Goal: Transaction & Acquisition: Purchase product/service

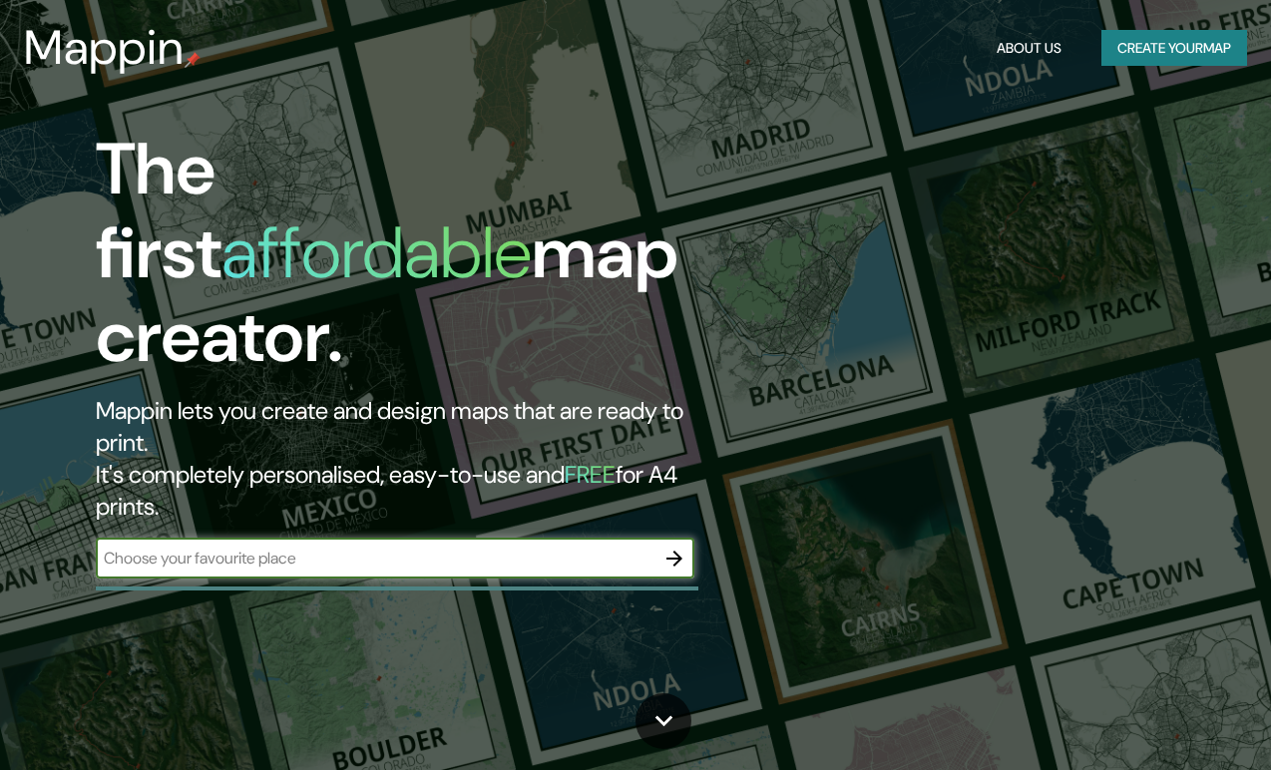
click at [238, 547] on input "text" at bounding box center [375, 558] width 559 height 23
type input "neuhütten"
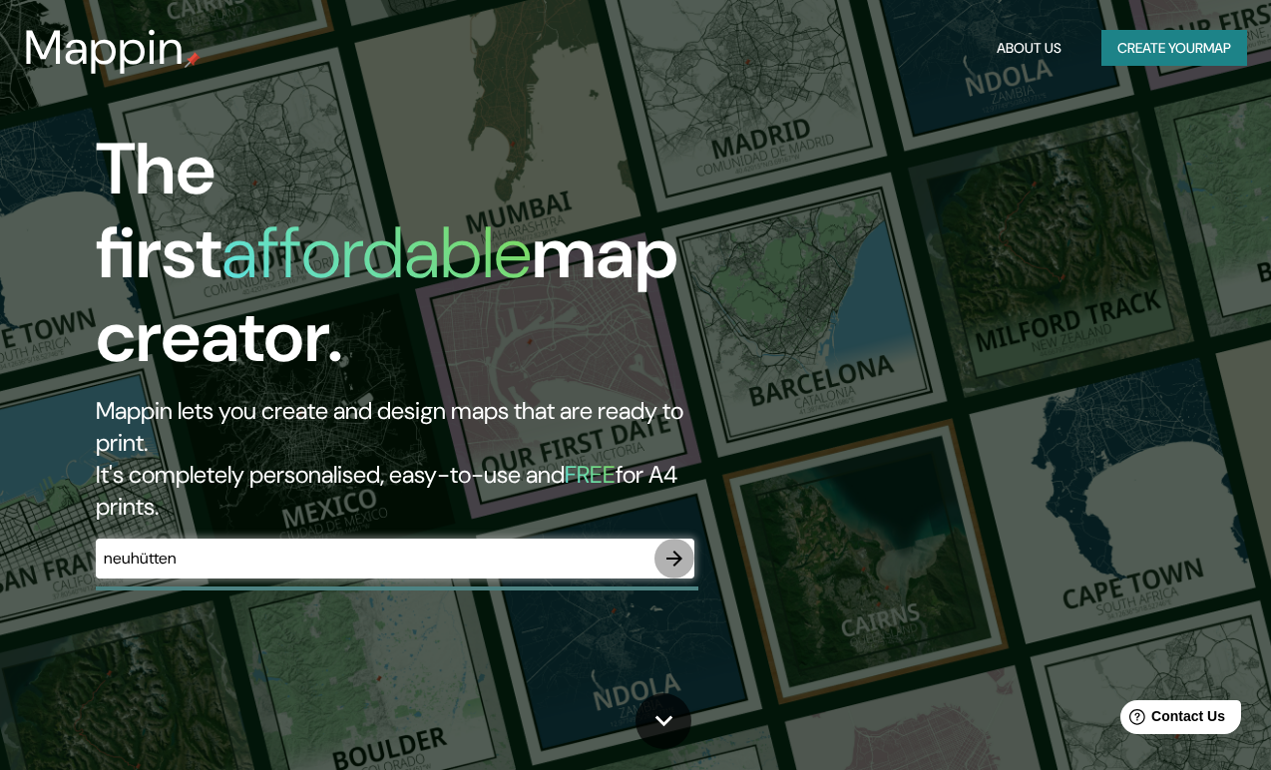
click at [670, 547] on icon "button" at bounding box center [675, 559] width 24 height 24
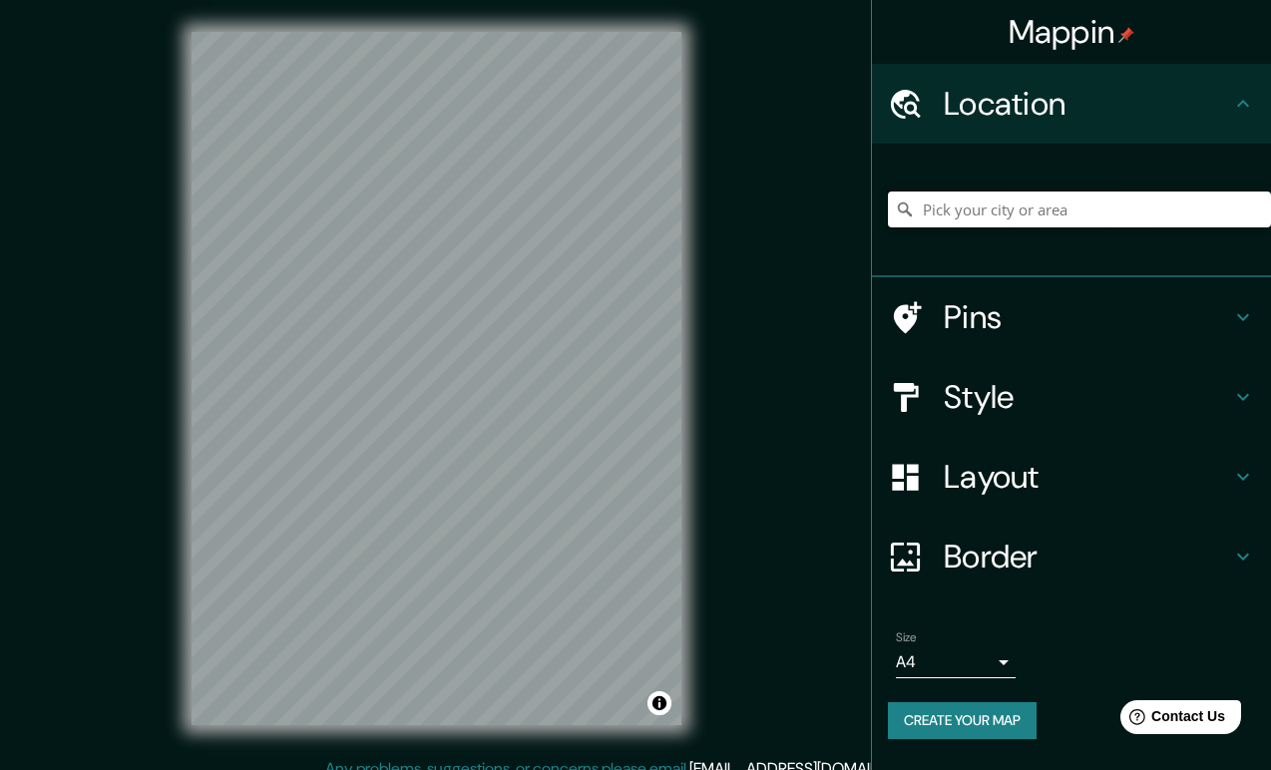
click at [1157, 211] on input "Pick your city or area" at bounding box center [1079, 210] width 383 height 36
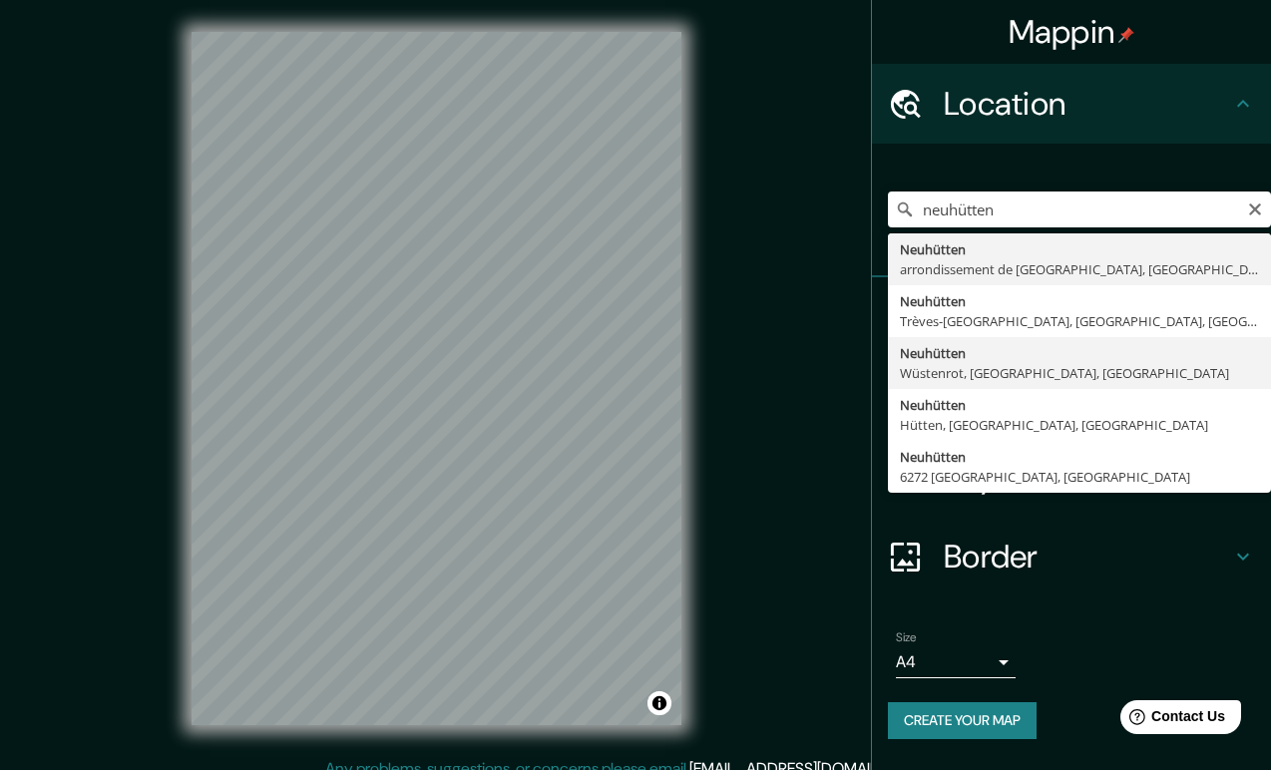
type input "Neuhütten, [GEOGRAPHIC_DATA], [GEOGRAPHIC_DATA], [GEOGRAPHIC_DATA]"
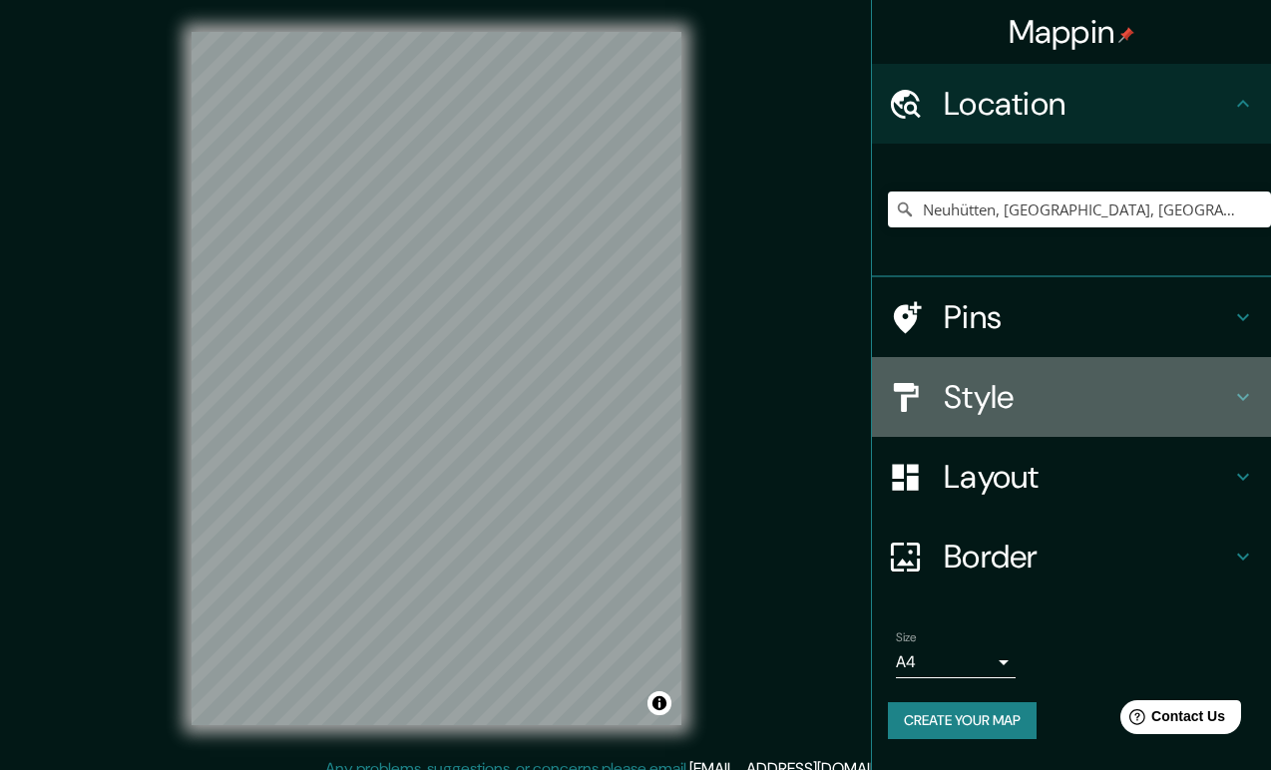
click at [1031, 383] on h4 "Style" at bounding box center [1087, 397] width 287 height 40
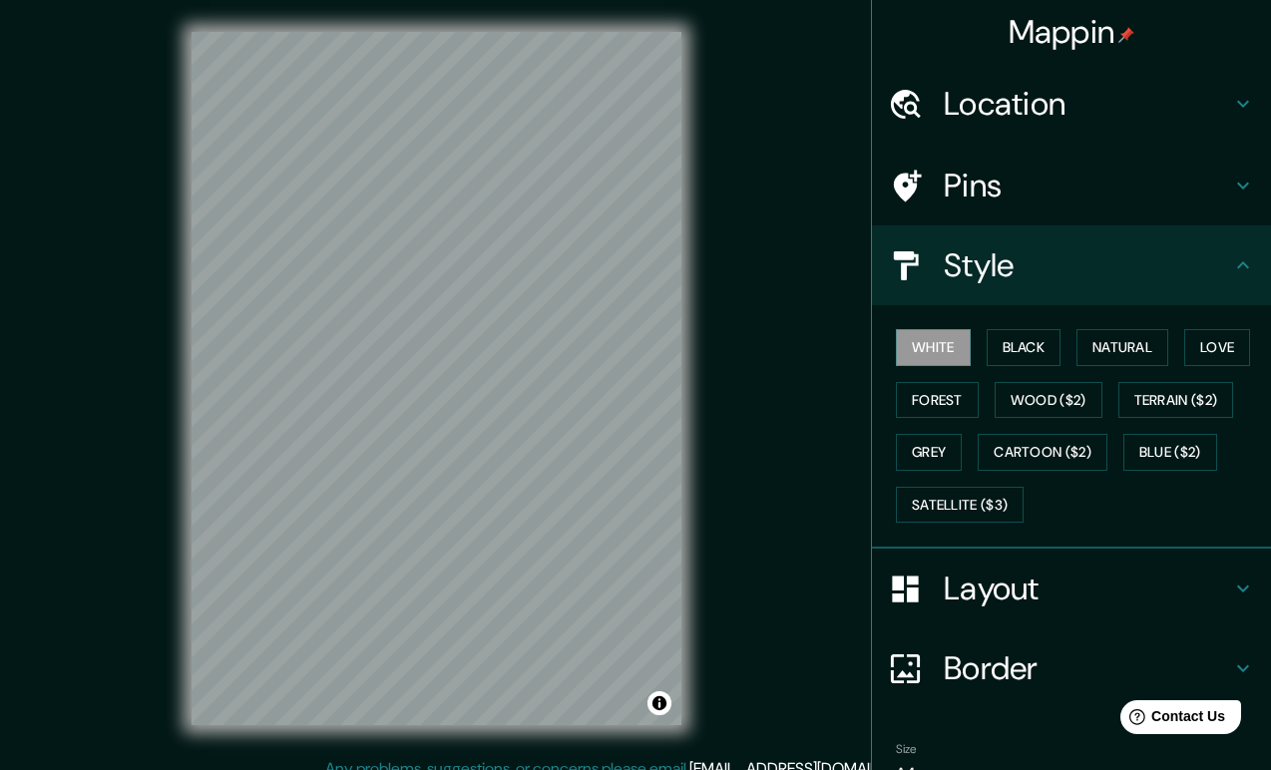
click at [1077, 570] on h4 "Layout" at bounding box center [1087, 589] width 287 height 40
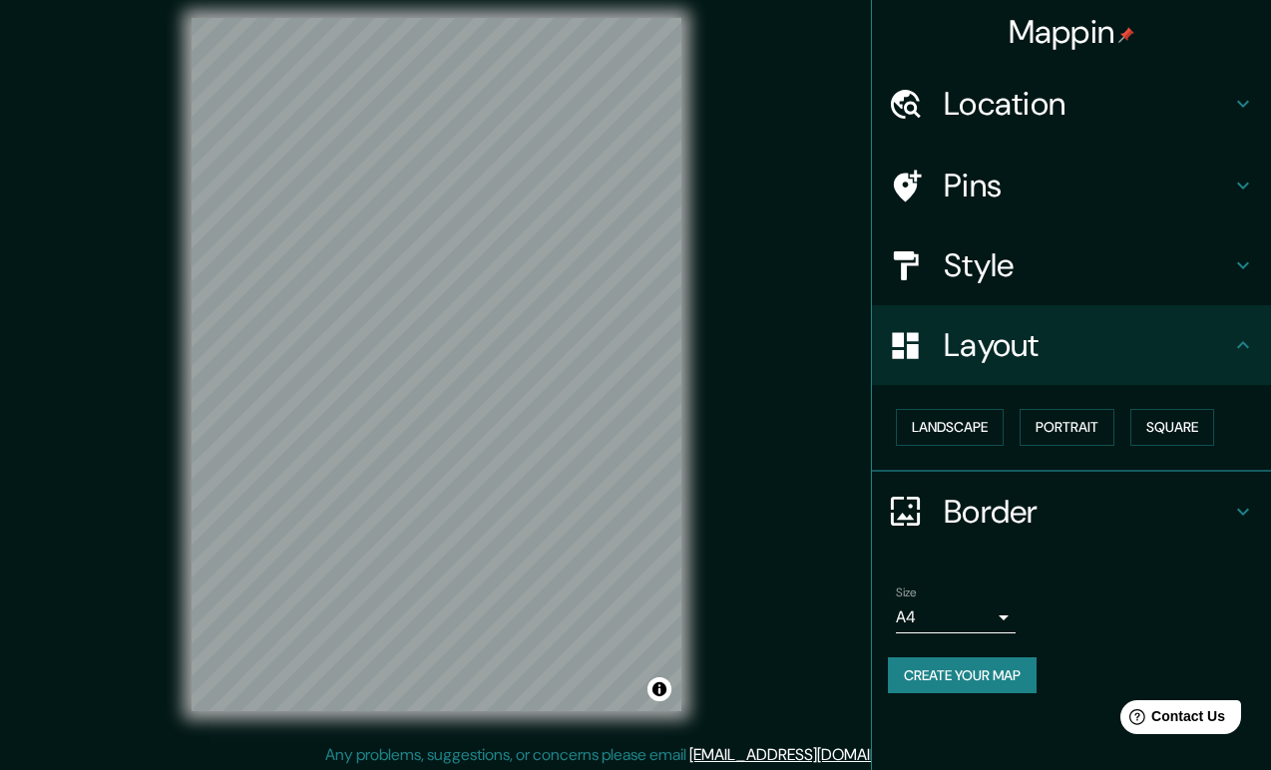
scroll to position [19, 0]
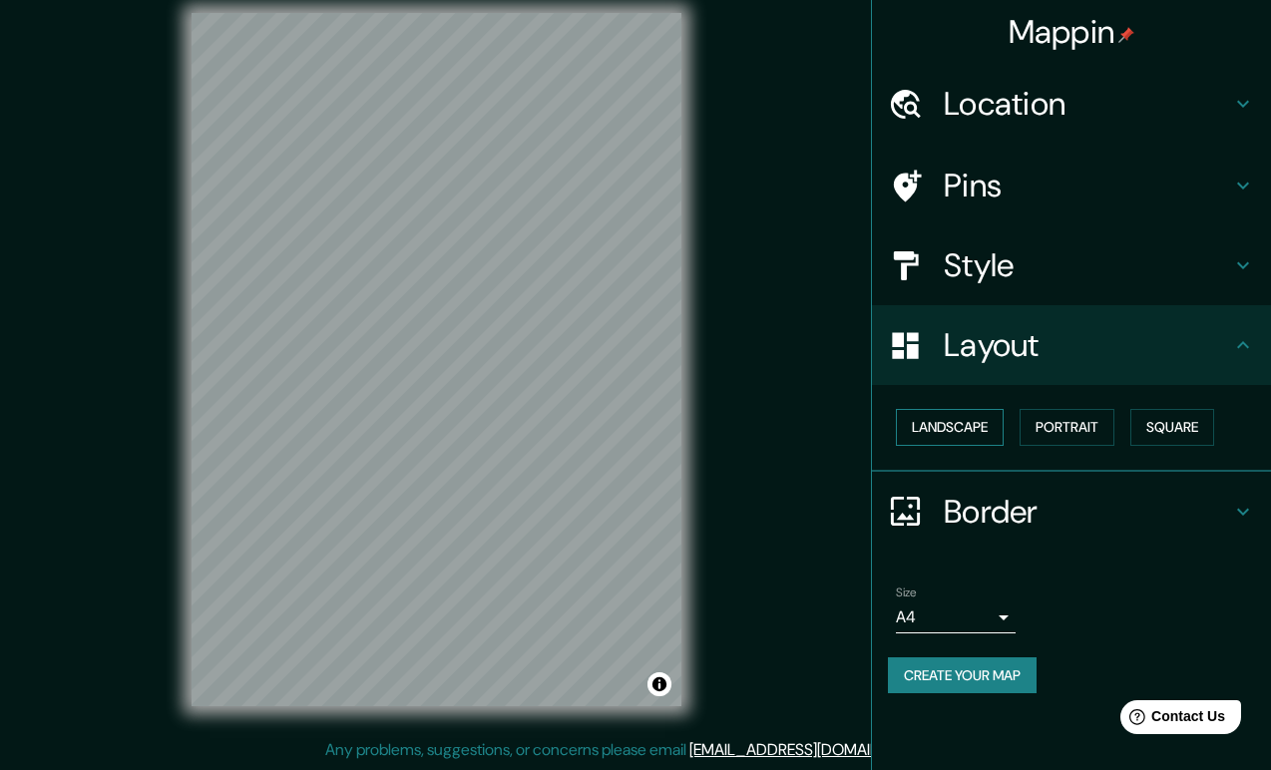
click at [974, 426] on button "Landscape" at bounding box center [950, 427] width 108 height 37
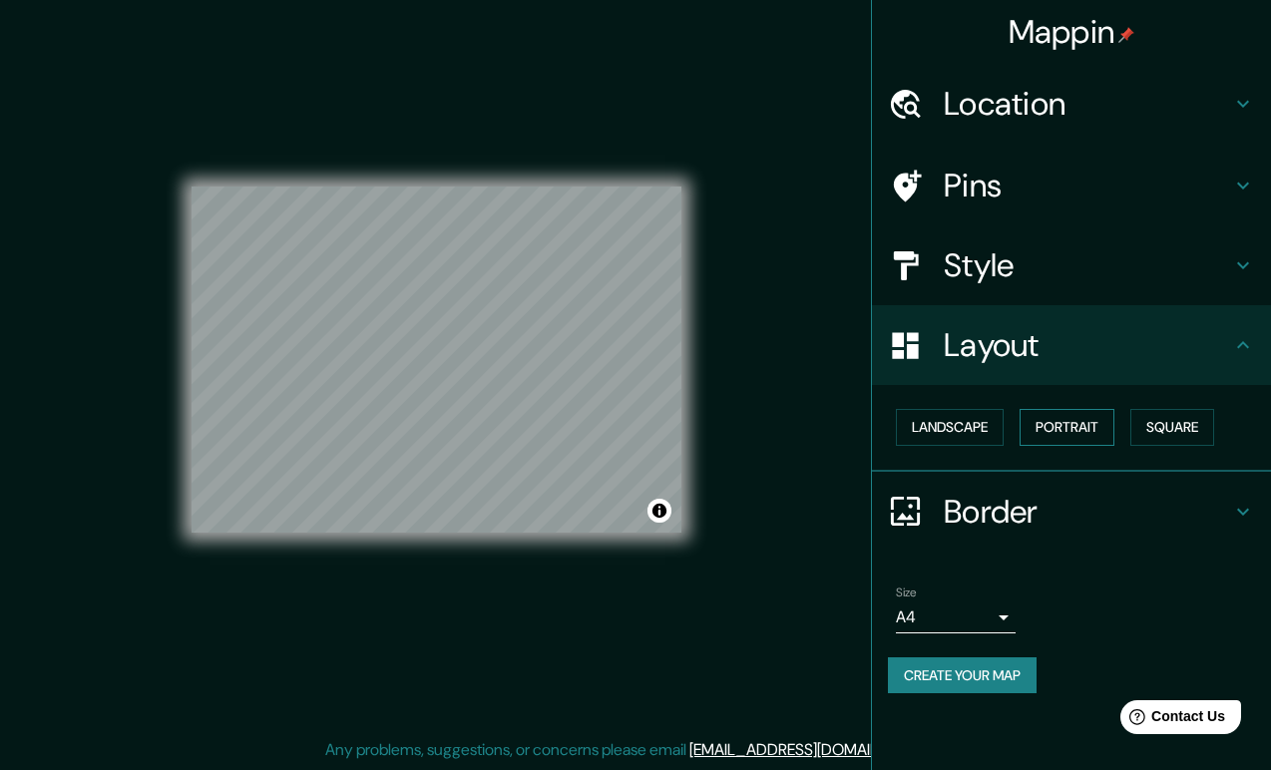
click at [1052, 421] on button "Portrait" at bounding box center [1067, 427] width 95 height 37
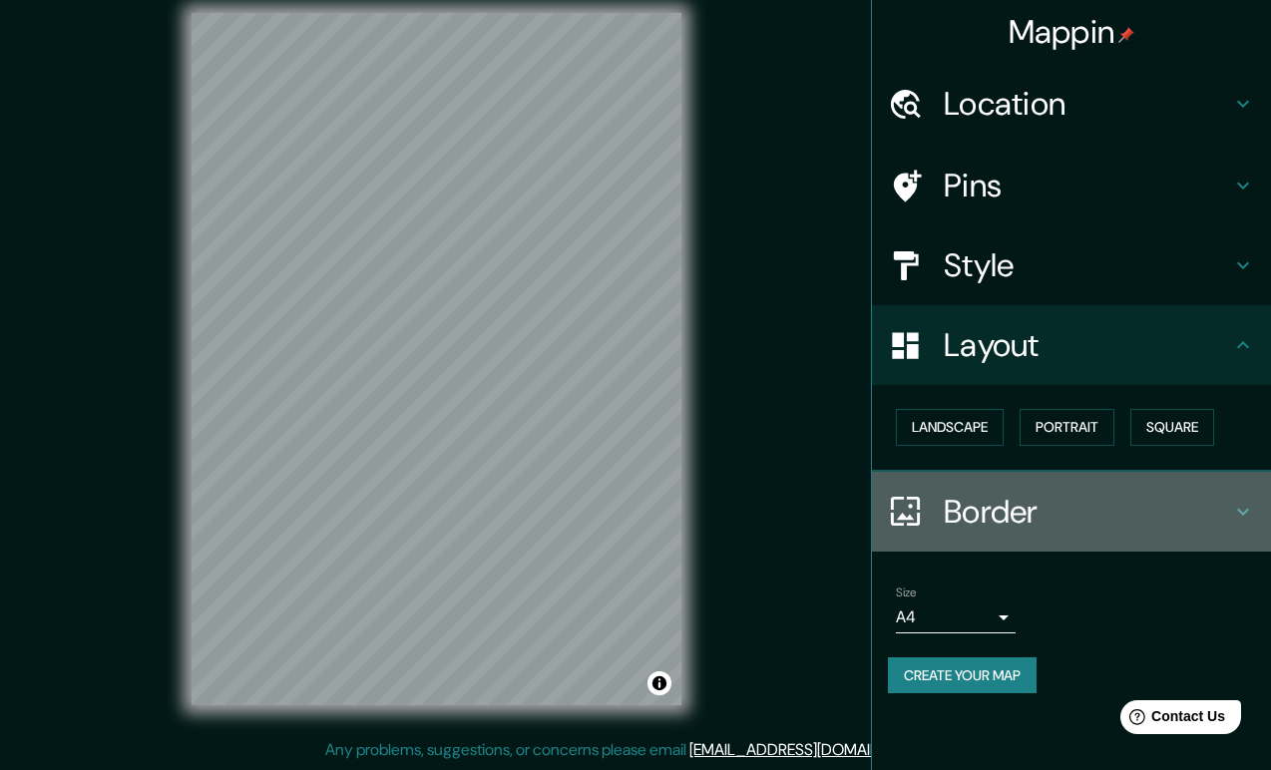
click at [1113, 514] on h4 "Border" at bounding box center [1087, 512] width 287 height 40
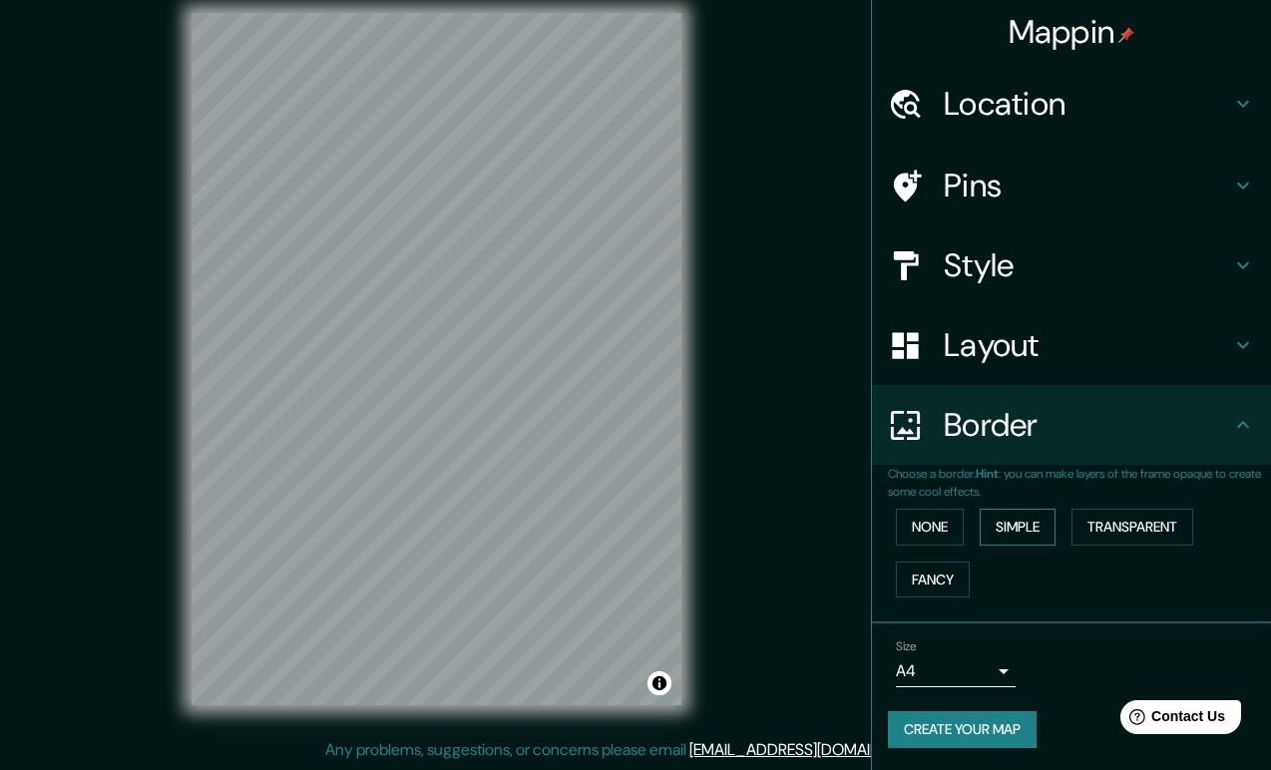
click at [1031, 539] on button "Simple" at bounding box center [1018, 527] width 76 height 37
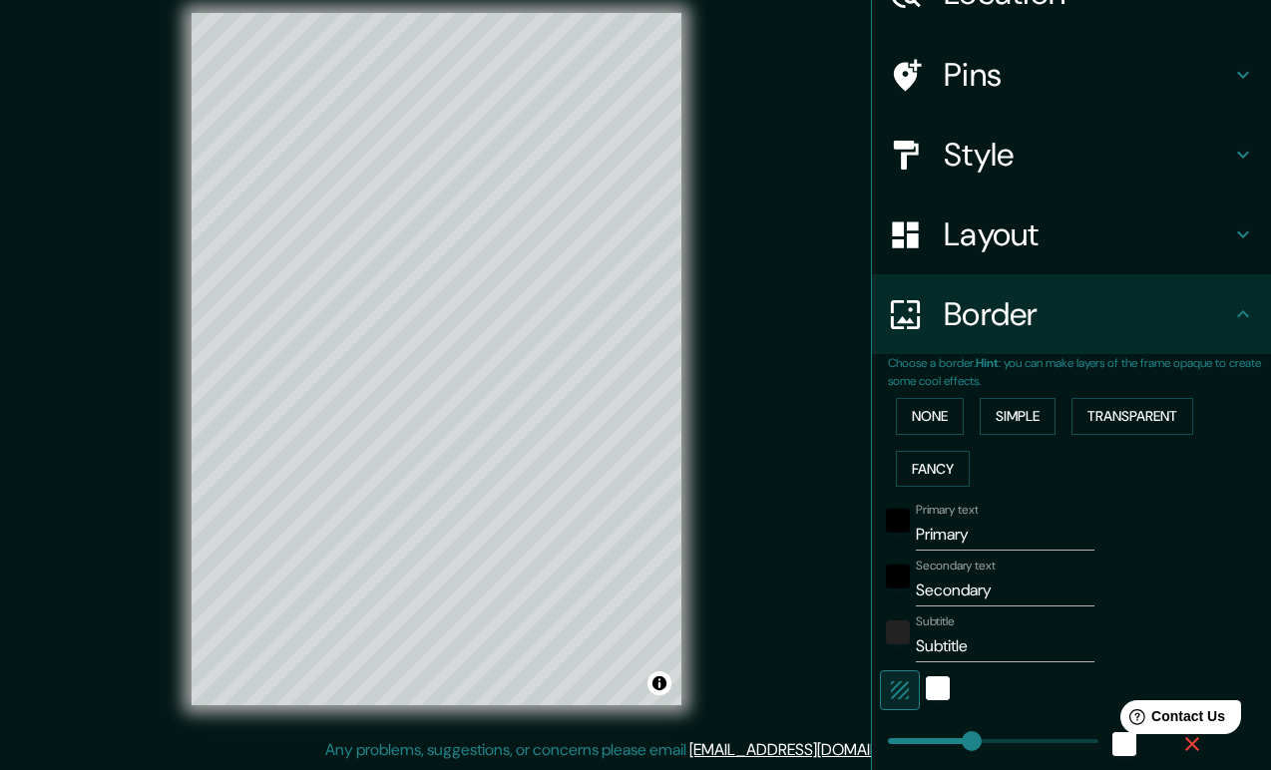
scroll to position [117, 0]
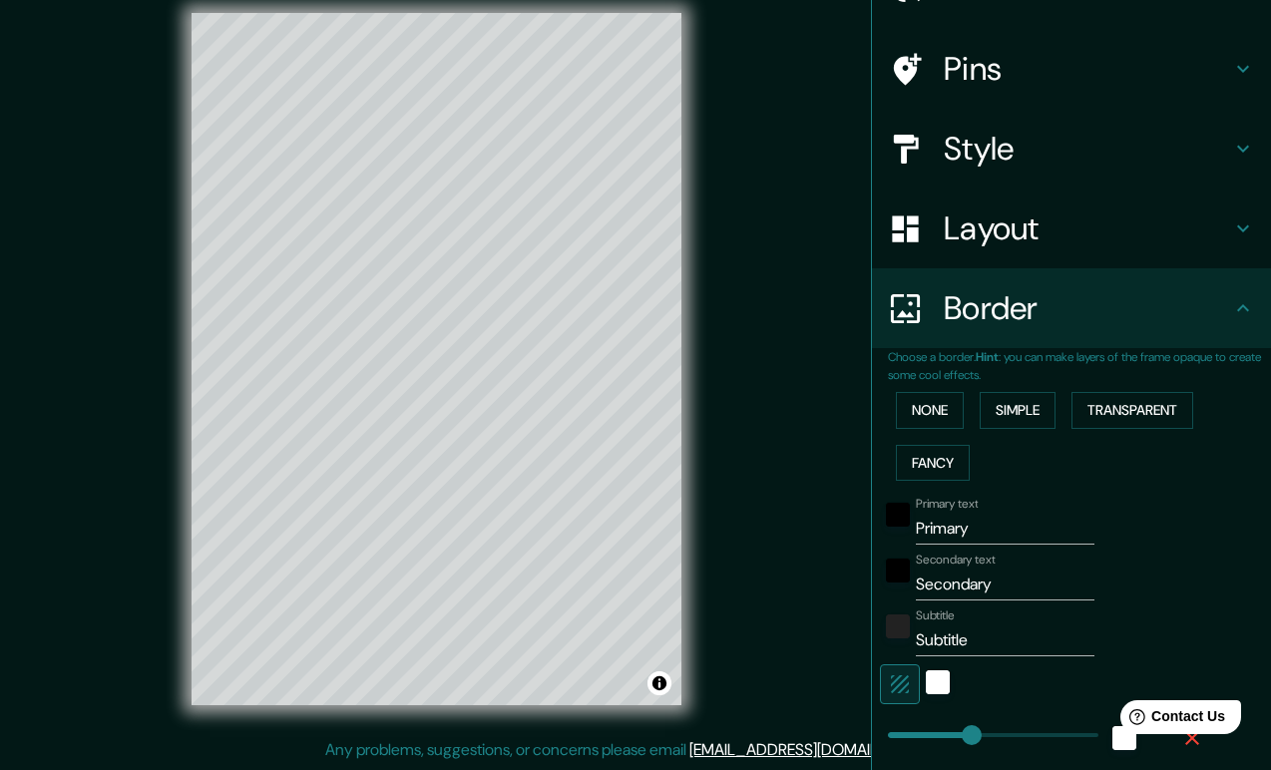
click at [1008, 525] on input "Primary" at bounding box center [1005, 529] width 179 height 32
type input "N"
type input "196"
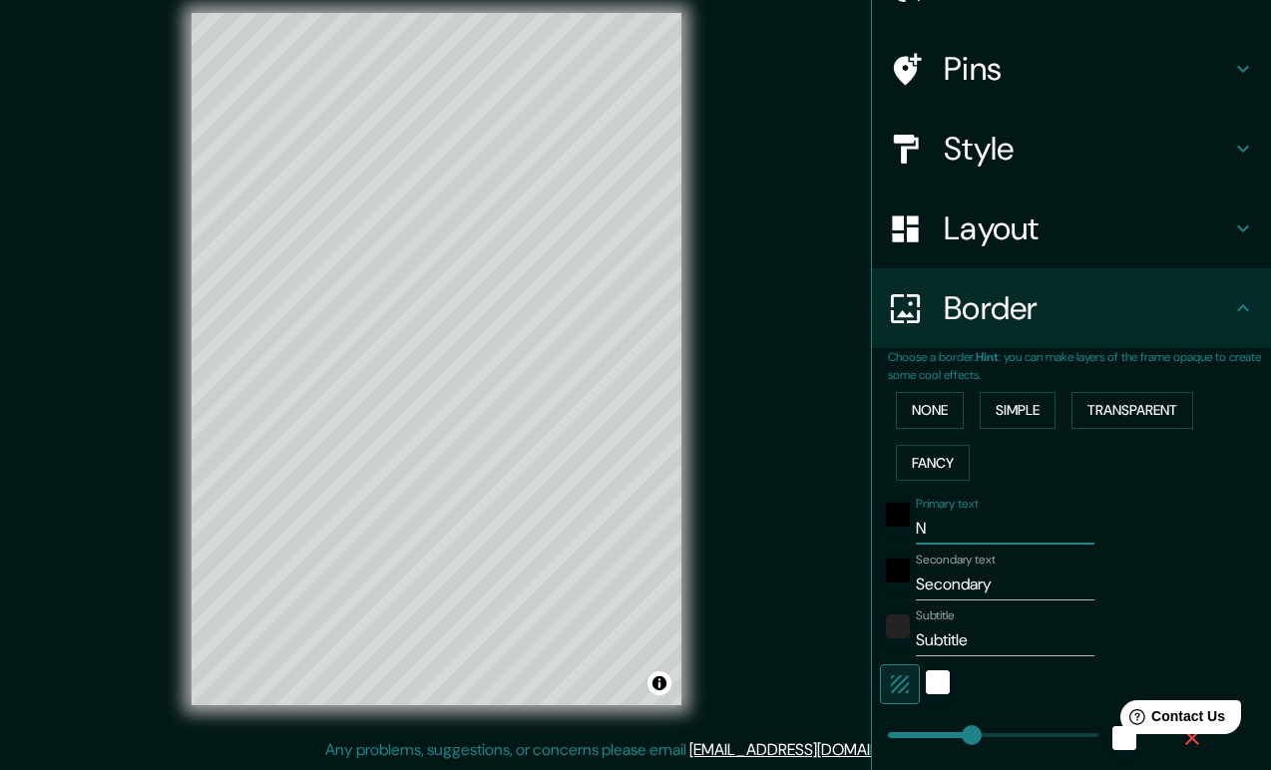
type input "39"
type input "Ne"
type input "196"
type input "39"
type input "Neu"
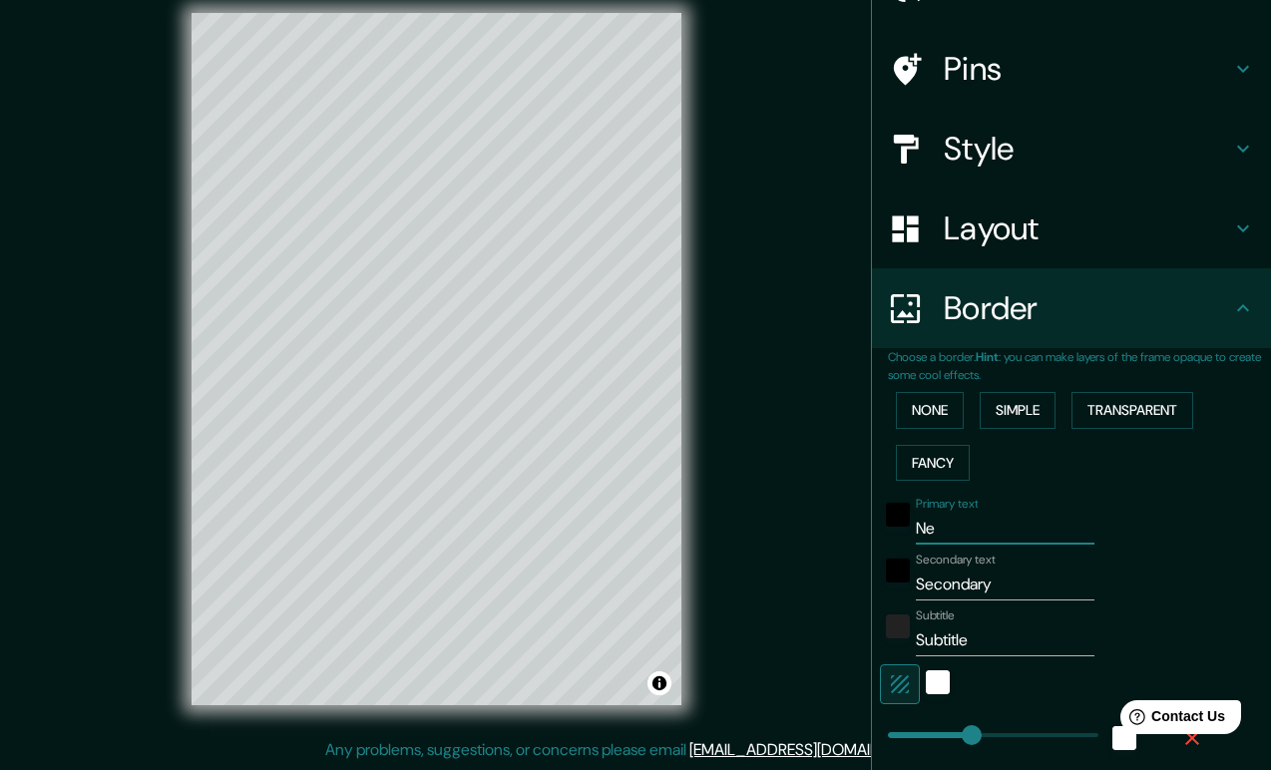
type input "196"
type input "39"
type input "Neuh"
type input "196"
type input "39"
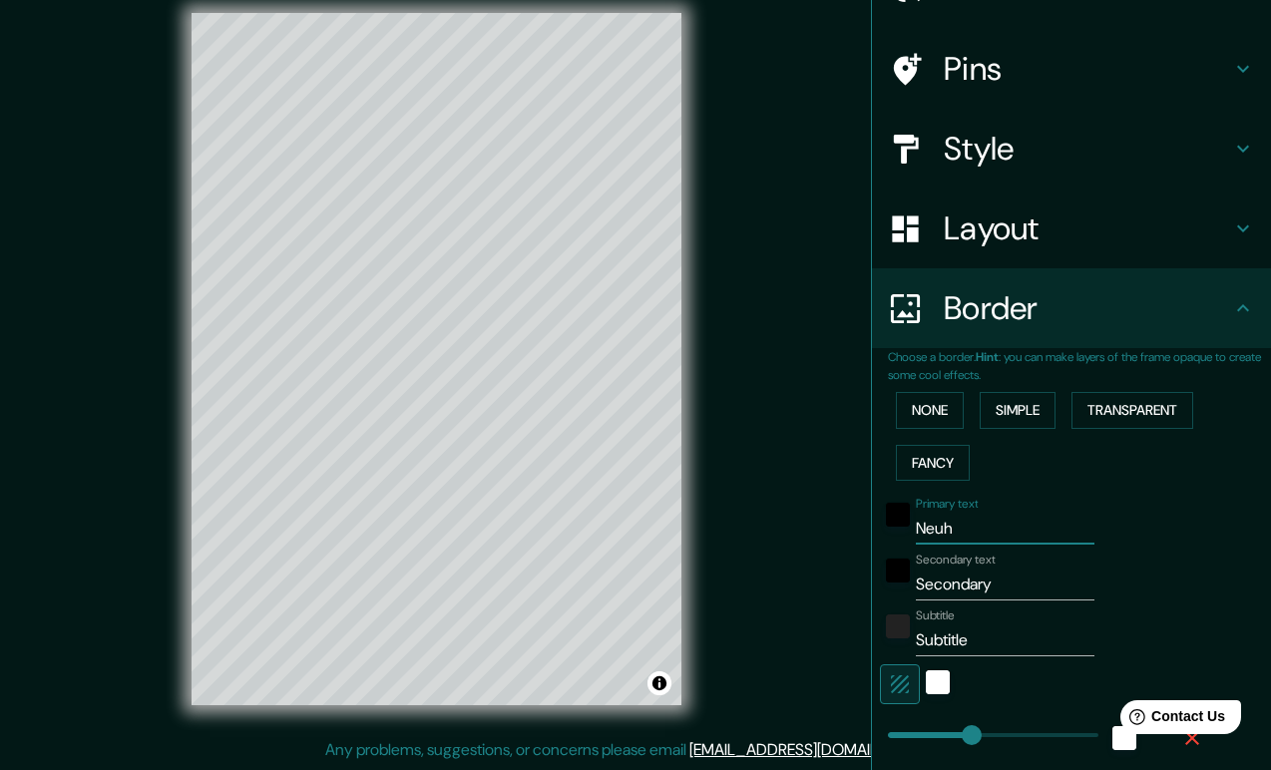
type input "Neuh¨"
type input "196"
type input "39"
type input "Neuhü"
type input "196"
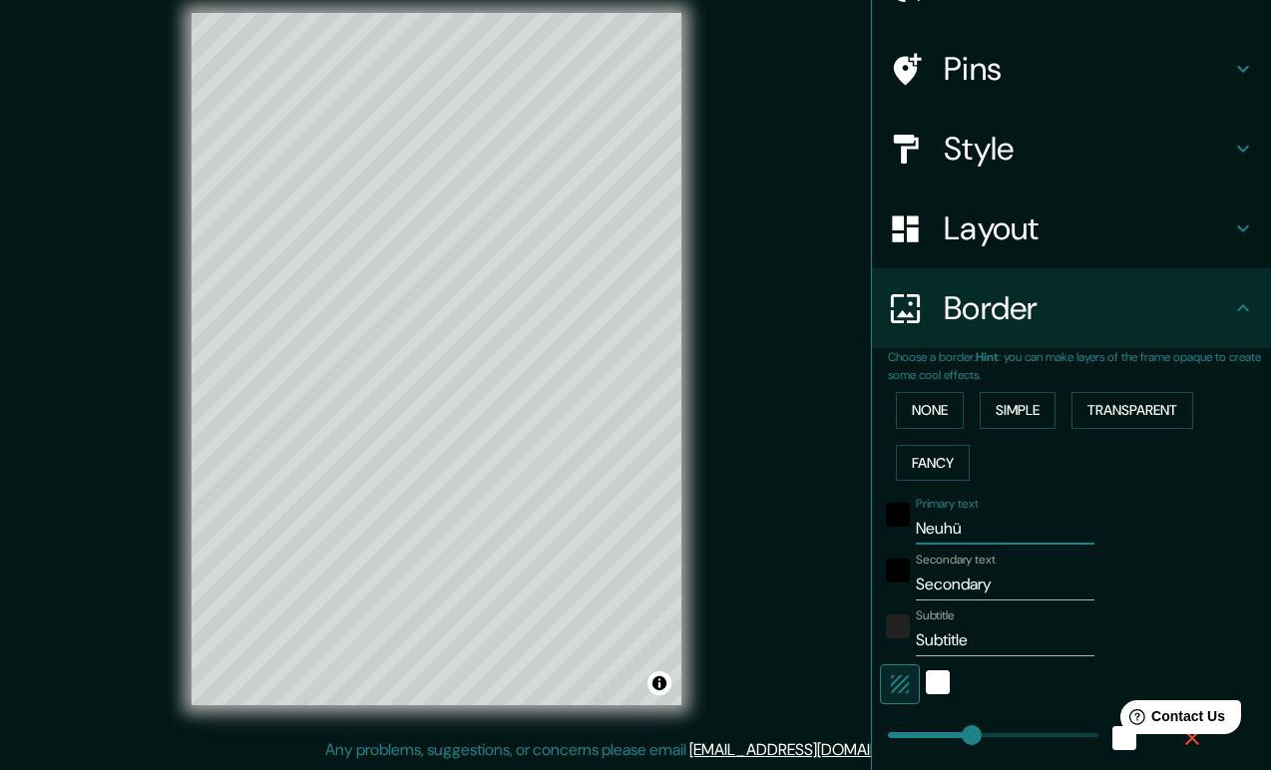
type input "39"
type input "Neuhüt"
type input "196"
type input "39"
type input "Neuhütt"
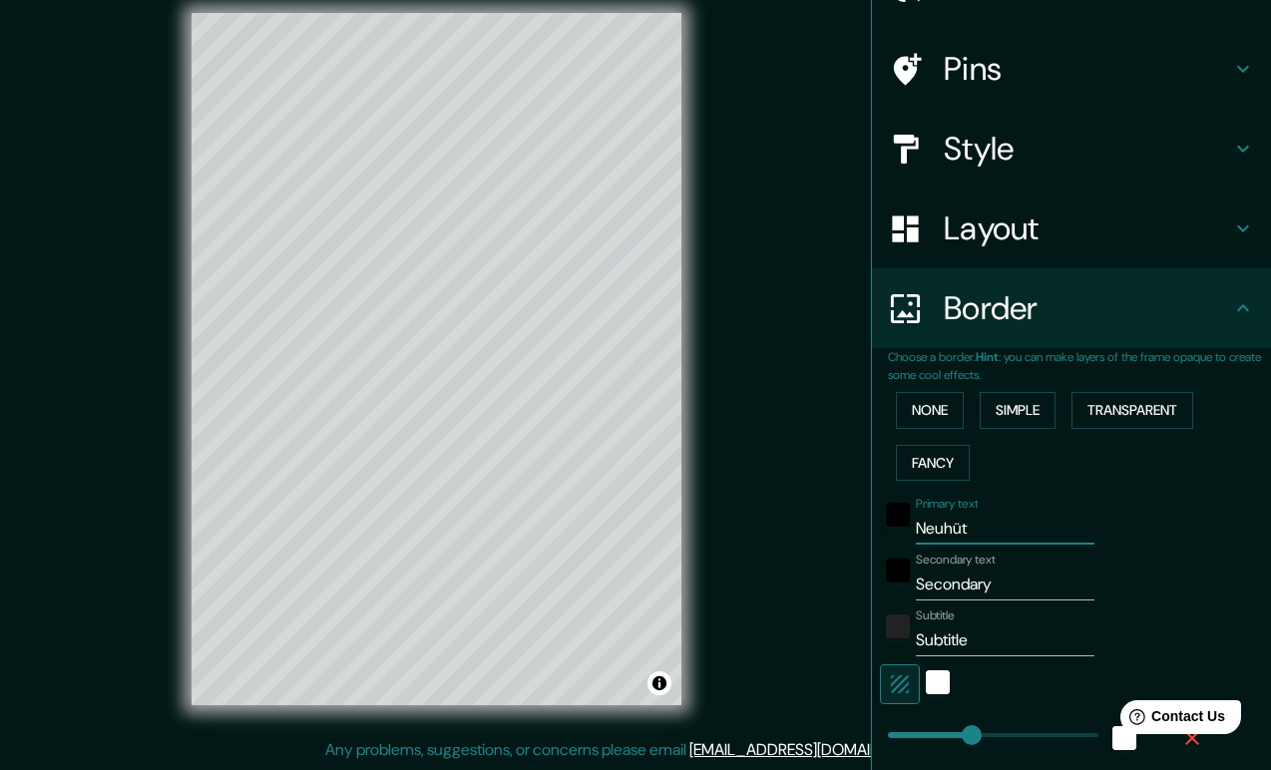
type input "196"
type input "39"
type input "Neuhütte"
type input "196"
type input "39"
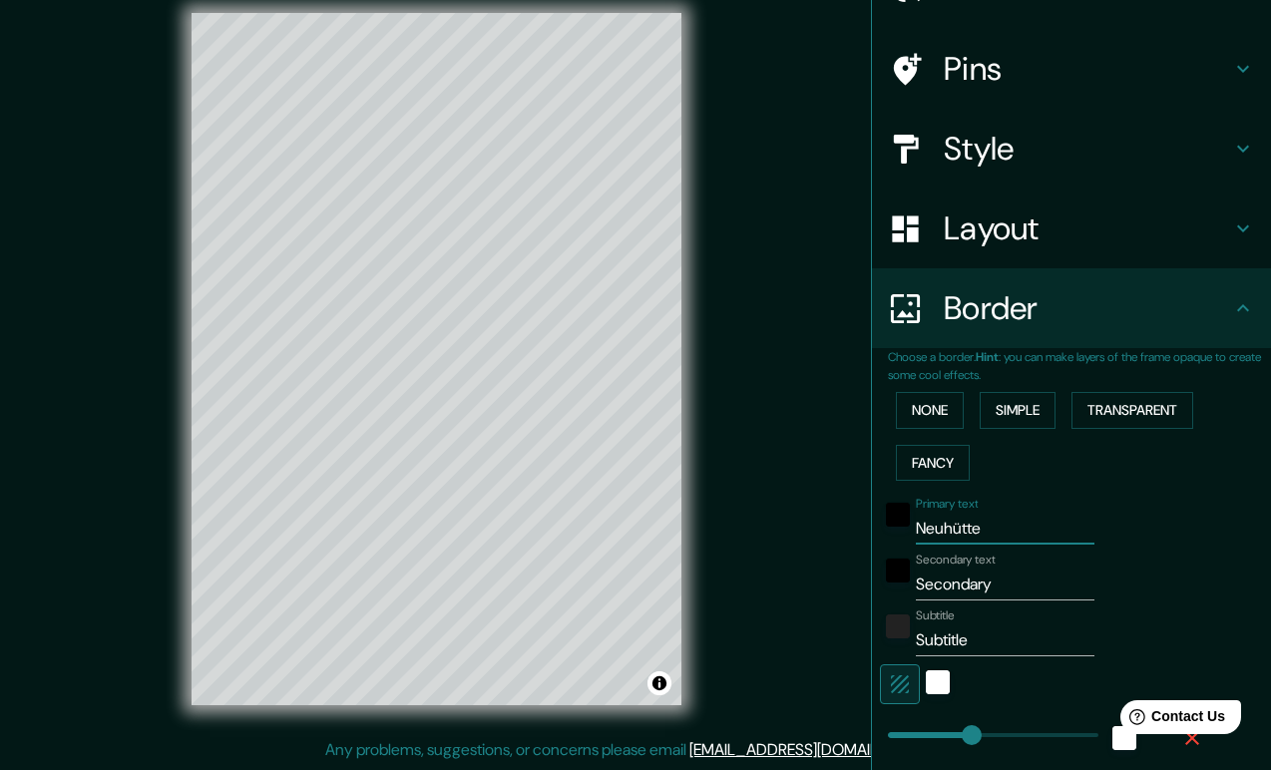
type input "Neuhütten"
type input "196"
type input "39"
type input "Neuhütten"
click at [1035, 593] on input "Secondary" at bounding box center [1005, 585] width 179 height 32
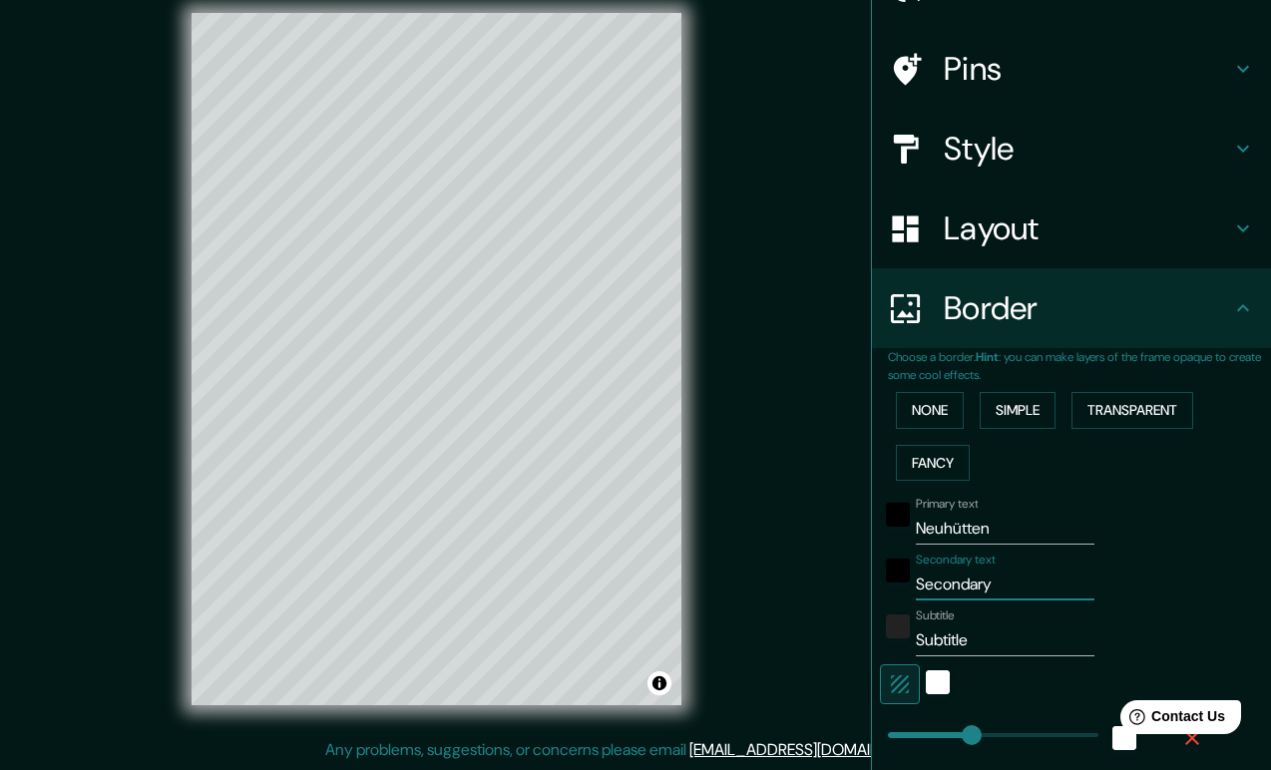
click at [1035, 593] on input "Secondary" at bounding box center [1005, 585] width 179 height 32
type input "G"
type input "196"
type input "39"
type input "Ge"
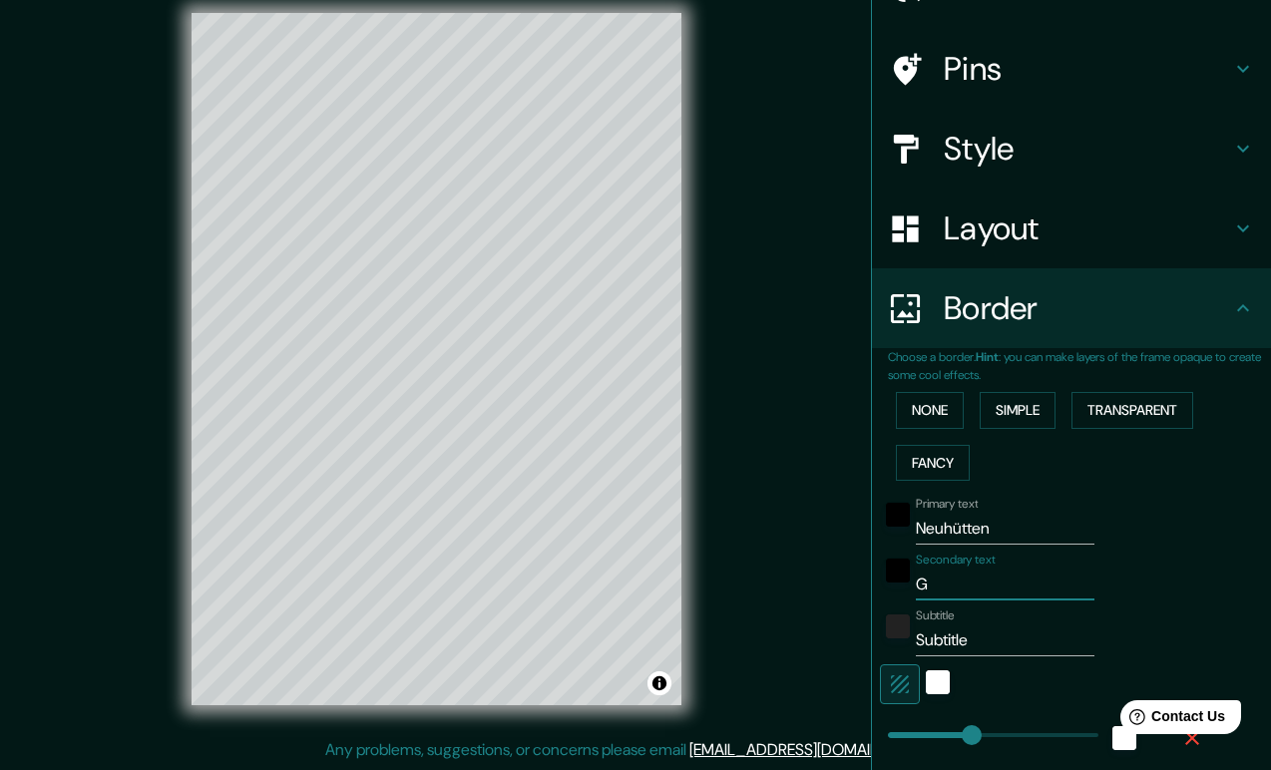
type input "196"
type input "39"
type input "Ger"
type input "196"
type input "39"
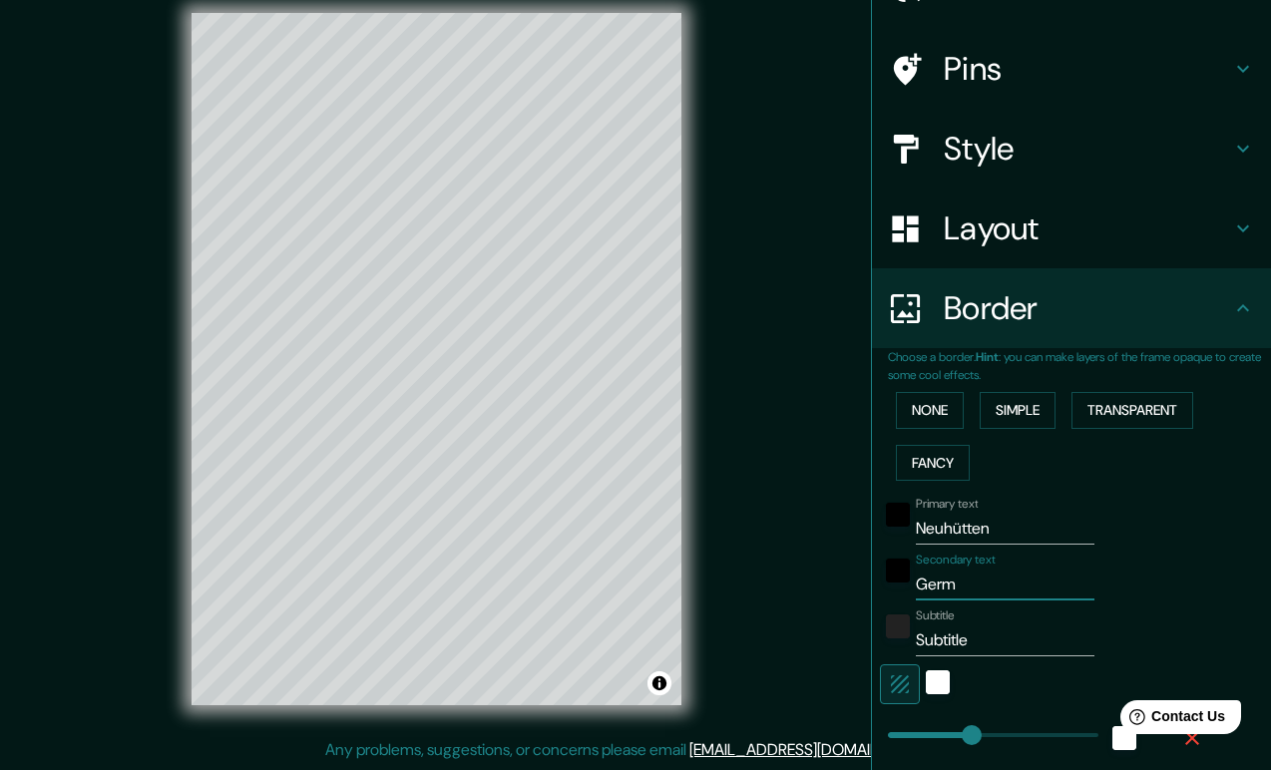
type input "Germa"
type input "196"
type input "39"
type input "German"
type input "196"
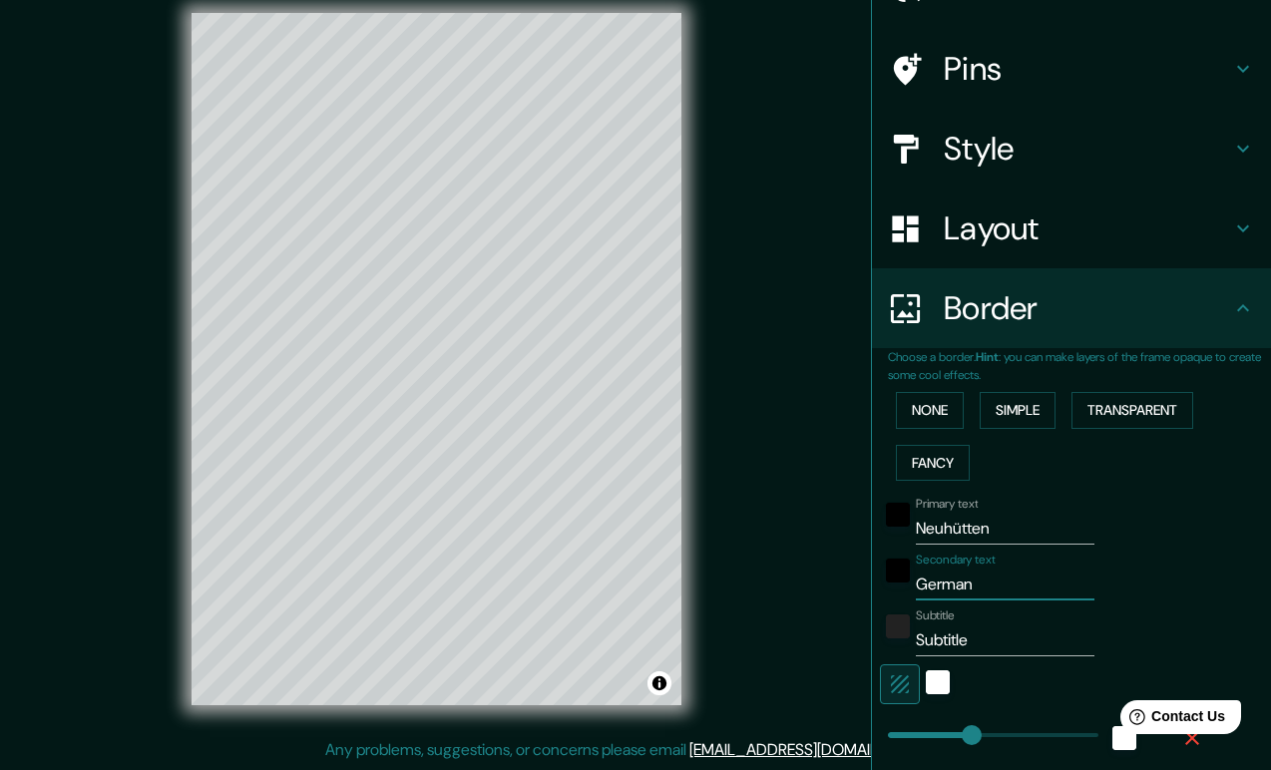
type input "39"
type input "[GEOGRAPHIC_DATA]"
type input "196"
type input "39"
type input "[GEOGRAPHIC_DATA]"
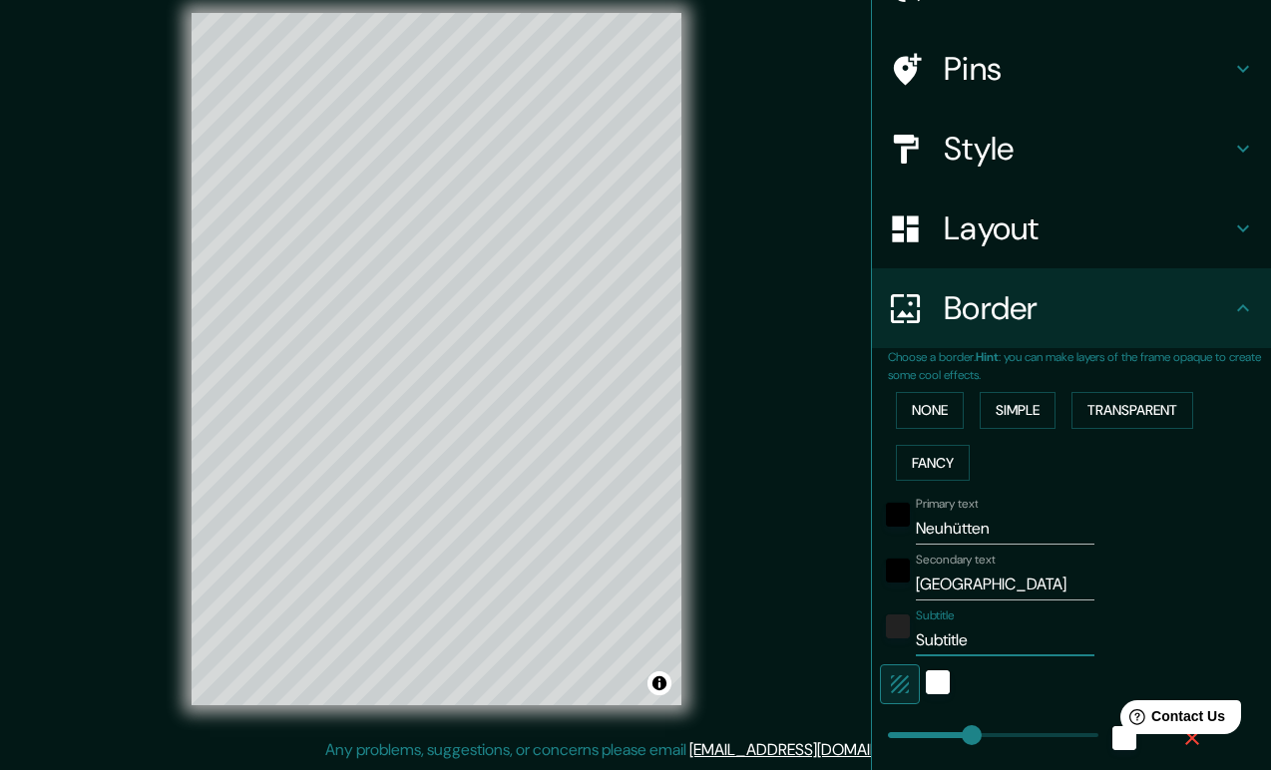
drag, startPoint x: 1025, startPoint y: 640, endPoint x: 835, endPoint y: 631, distance: 189.8
click at [835, 631] on div "Mappin Location [GEOGRAPHIC_DATA], [GEOGRAPHIC_DATA], [GEOGRAPHIC_DATA], [GEOGR…" at bounding box center [635, 375] width 1271 height 789
type input "196"
type input "39"
click at [1160, 557] on div "Secondary text [GEOGRAPHIC_DATA]" at bounding box center [1043, 577] width 327 height 48
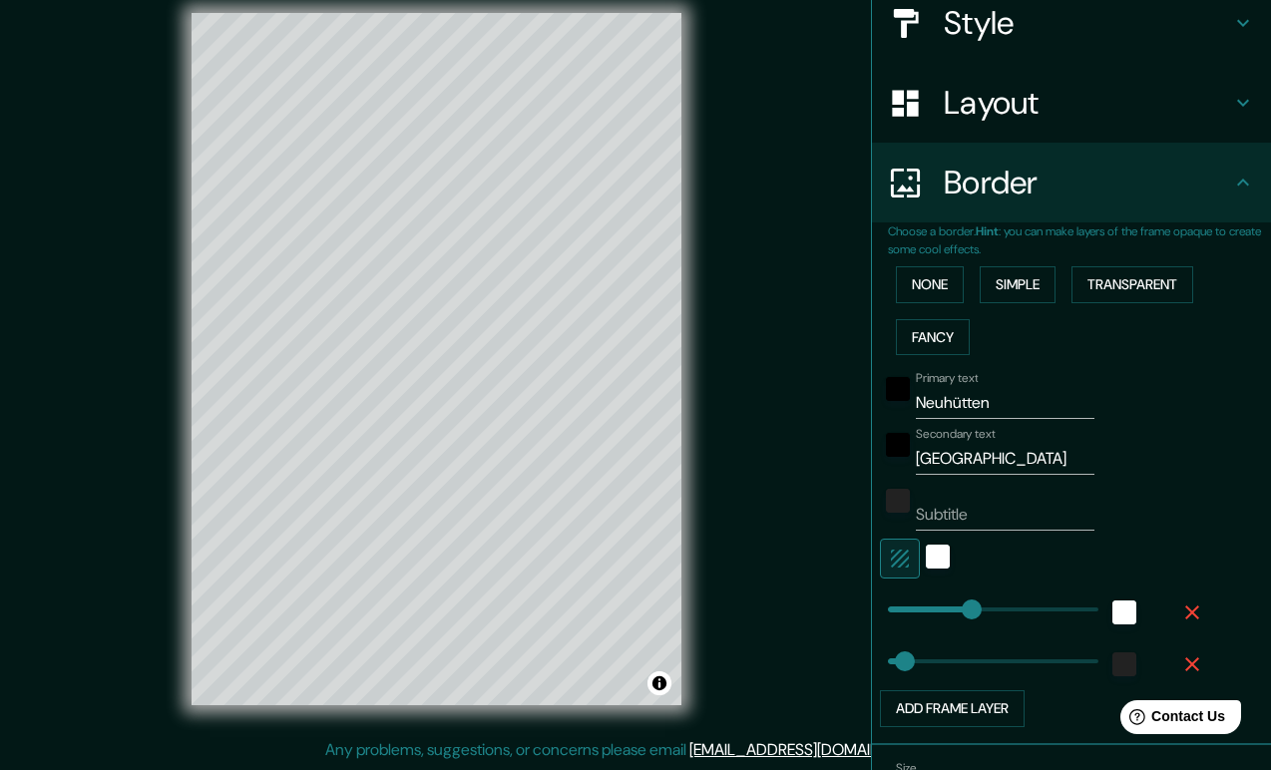
scroll to position [365, 0]
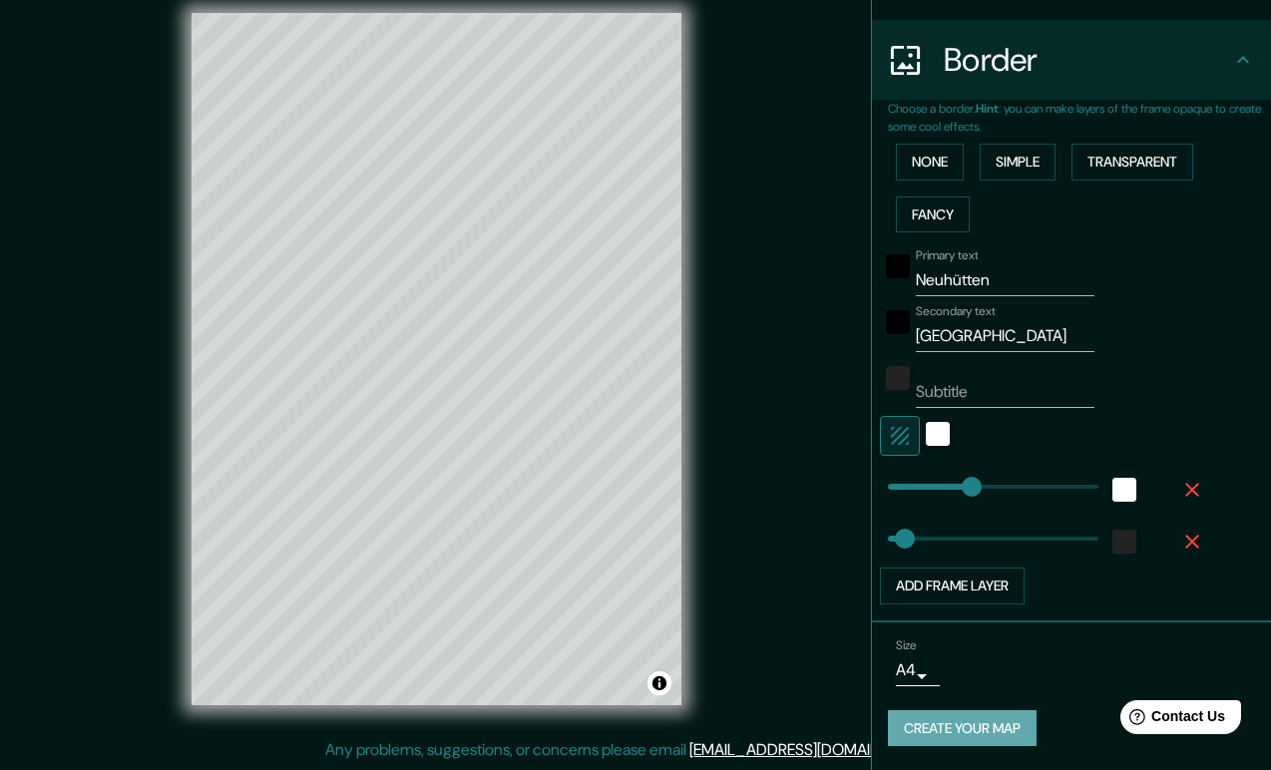
click at [998, 728] on button "Create your map" at bounding box center [962, 729] width 149 height 37
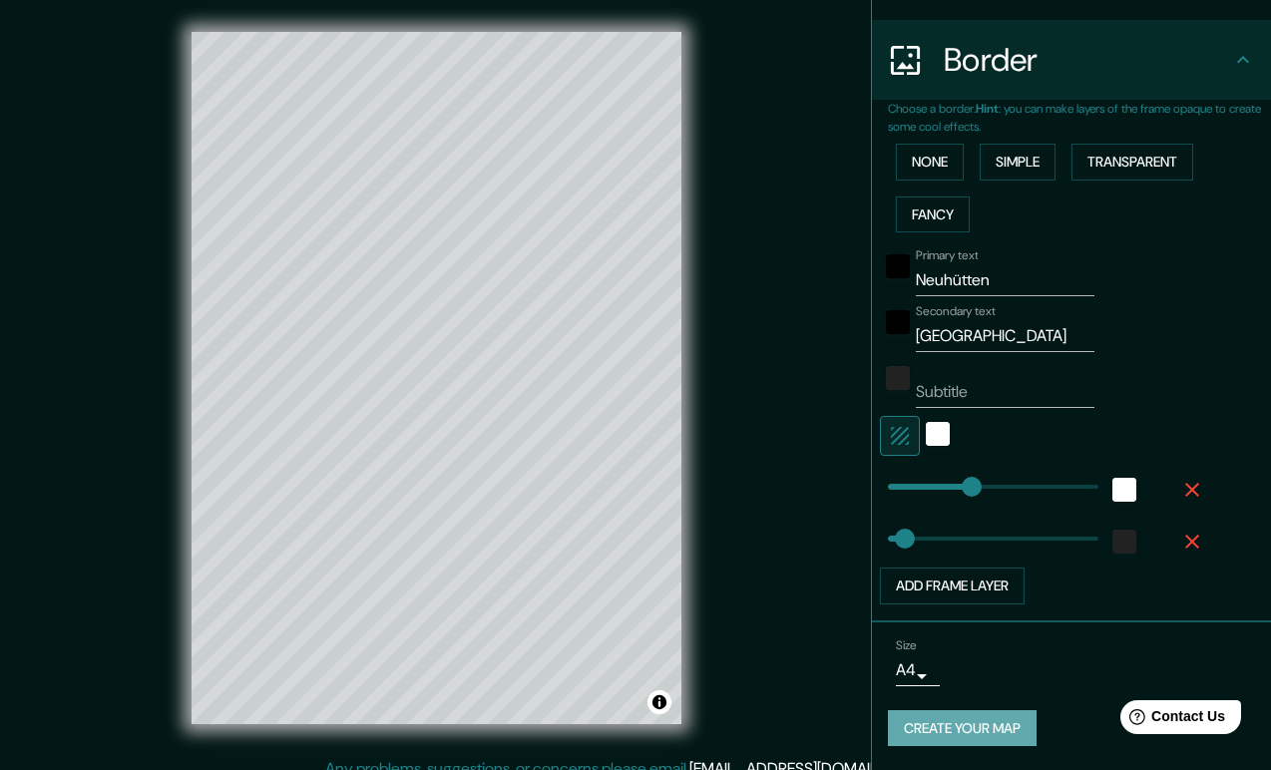
click at [963, 726] on button "Create your map" at bounding box center [962, 729] width 149 height 37
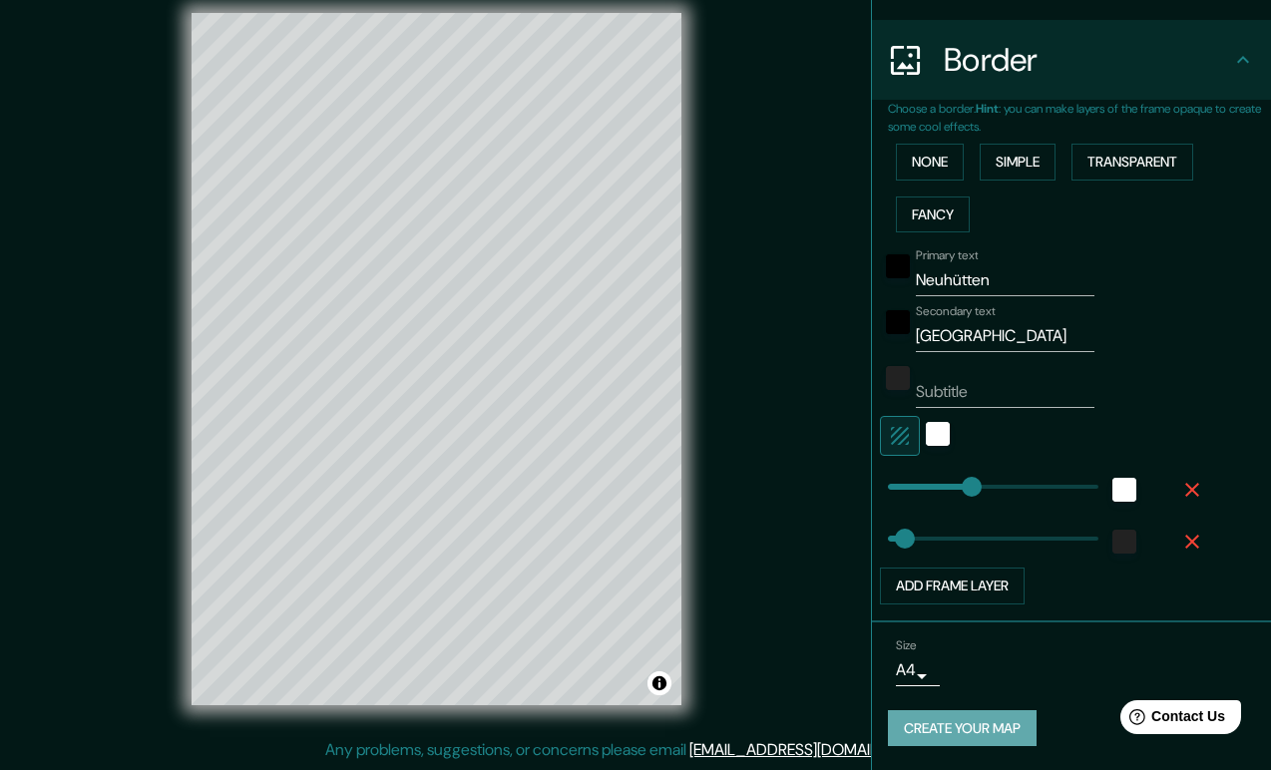
click at [973, 740] on button "Create your map" at bounding box center [962, 729] width 149 height 37
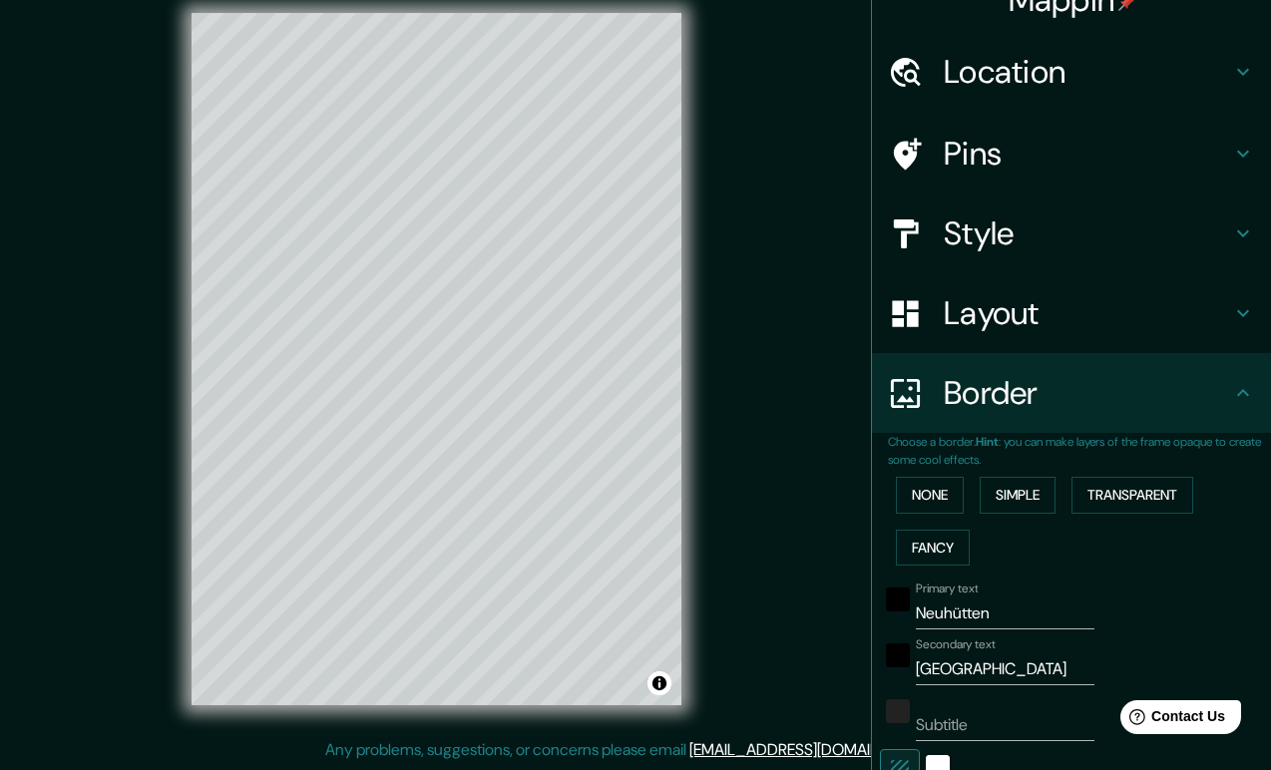
scroll to position [0, 0]
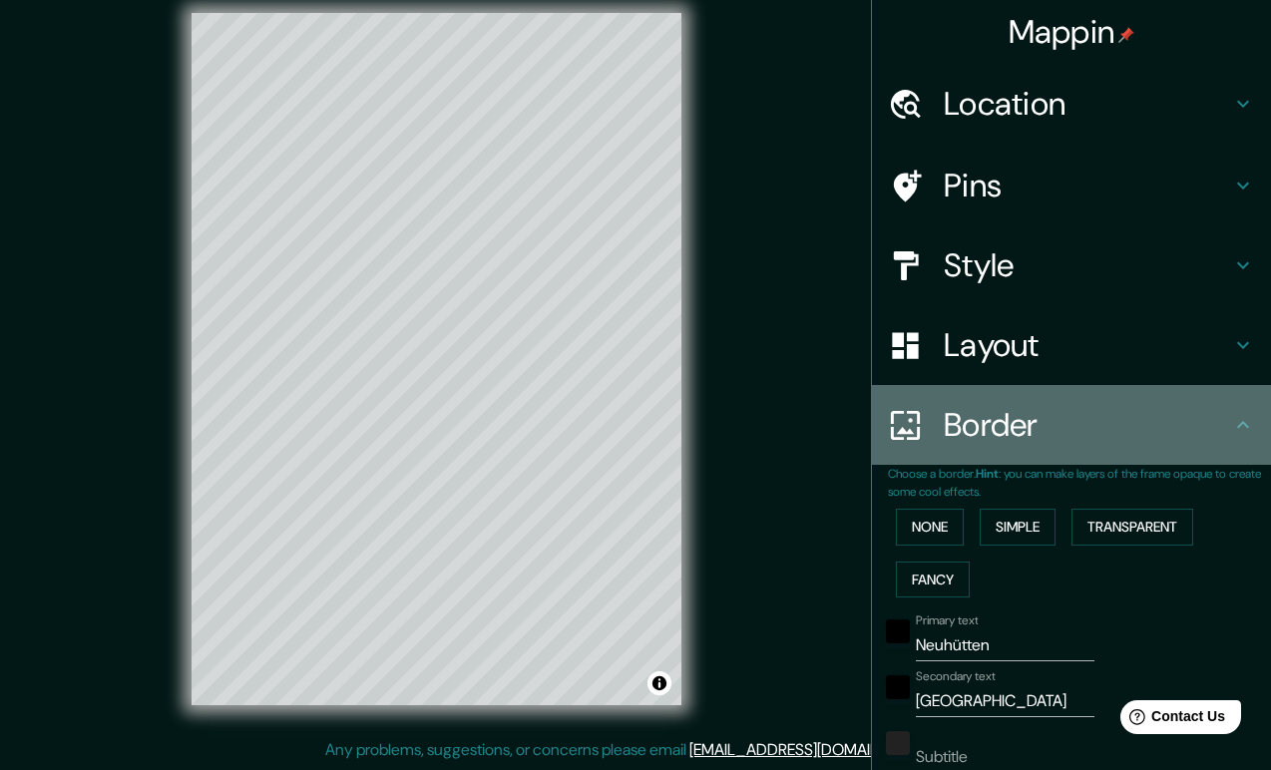
click at [1137, 441] on h4 "Border" at bounding box center [1087, 425] width 287 height 40
click at [1251, 428] on icon at bounding box center [1244, 425] width 24 height 24
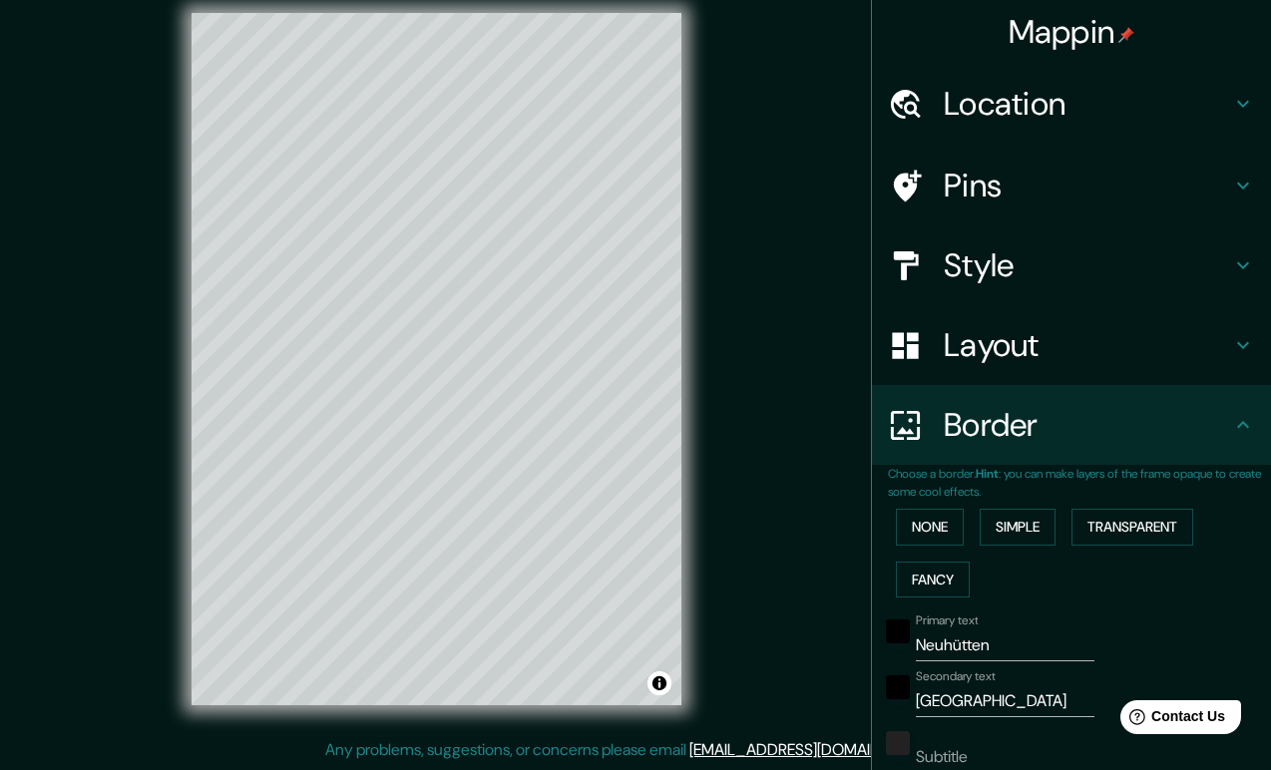
click at [1240, 364] on div "Layout" at bounding box center [1071, 345] width 399 height 80
type input "196"
type input "39"
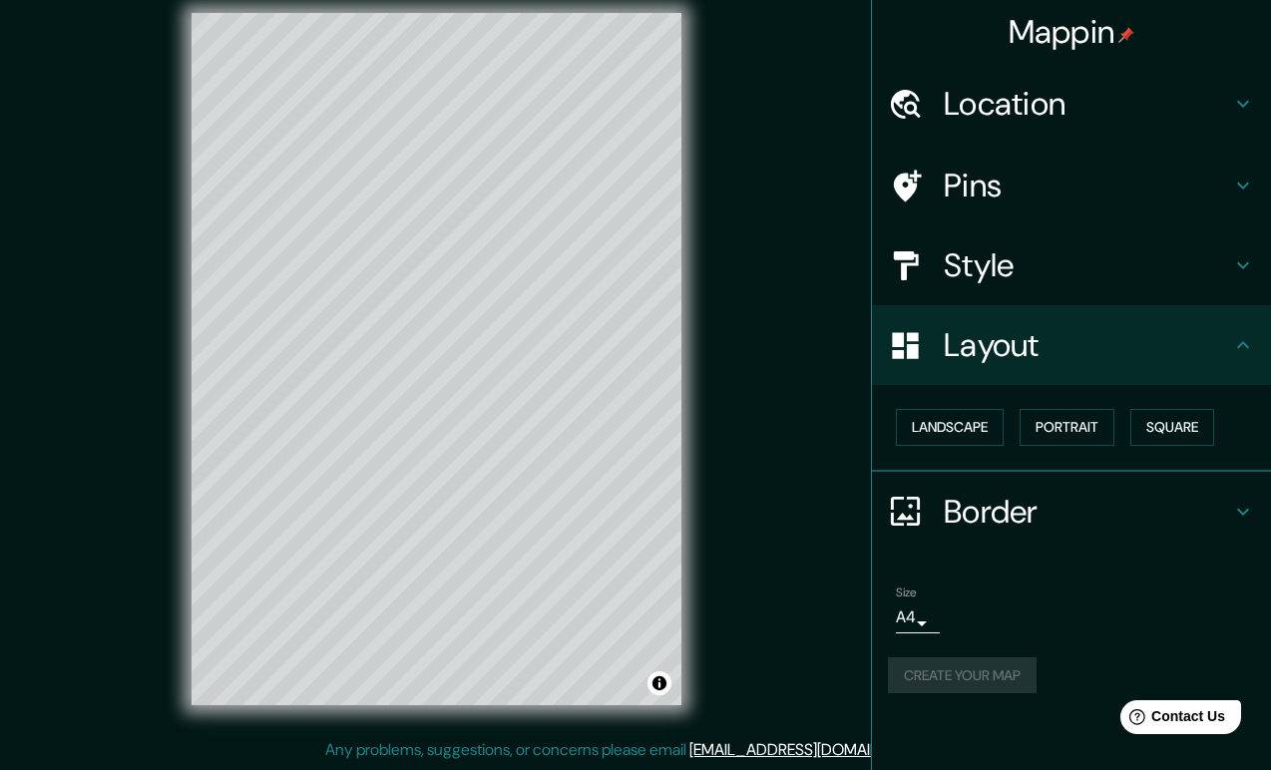
scroll to position [17, 0]
